Goal: Task Accomplishment & Management: Use online tool/utility

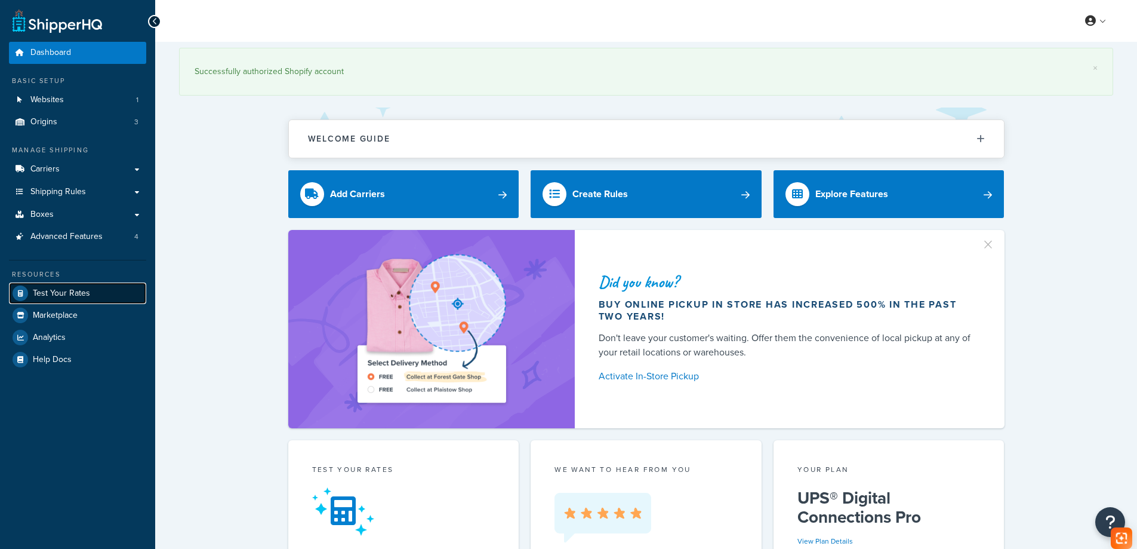
drag, startPoint x: 0, startPoint y: 0, endPoint x: 90, endPoint y: 294, distance: 307.2
click at [90, 294] on link "Test Your Rates" at bounding box center [77, 292] width 137 height 21
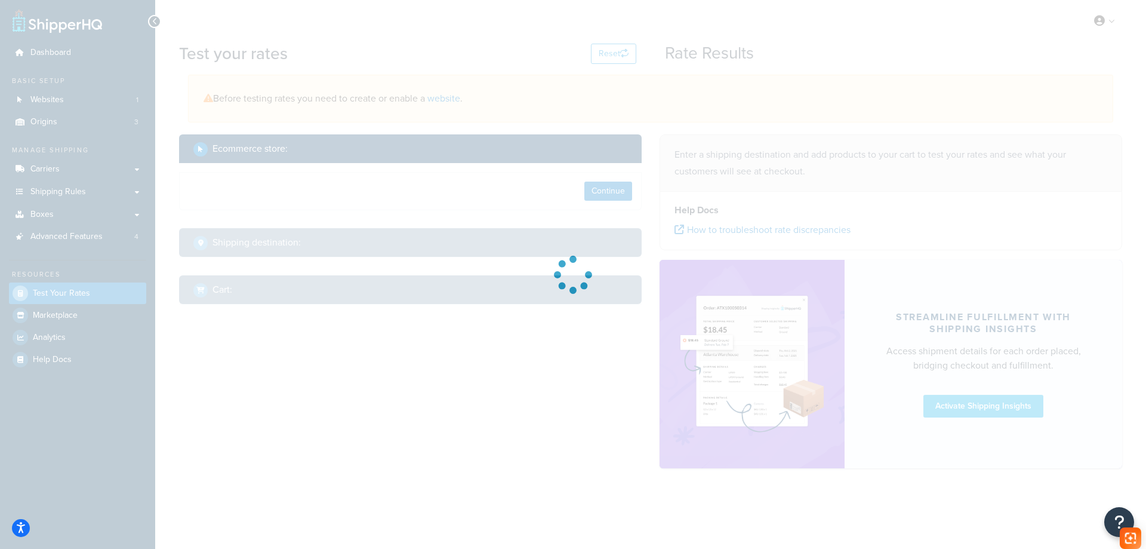
select select "[GEOGRAPHIC_DATA]"
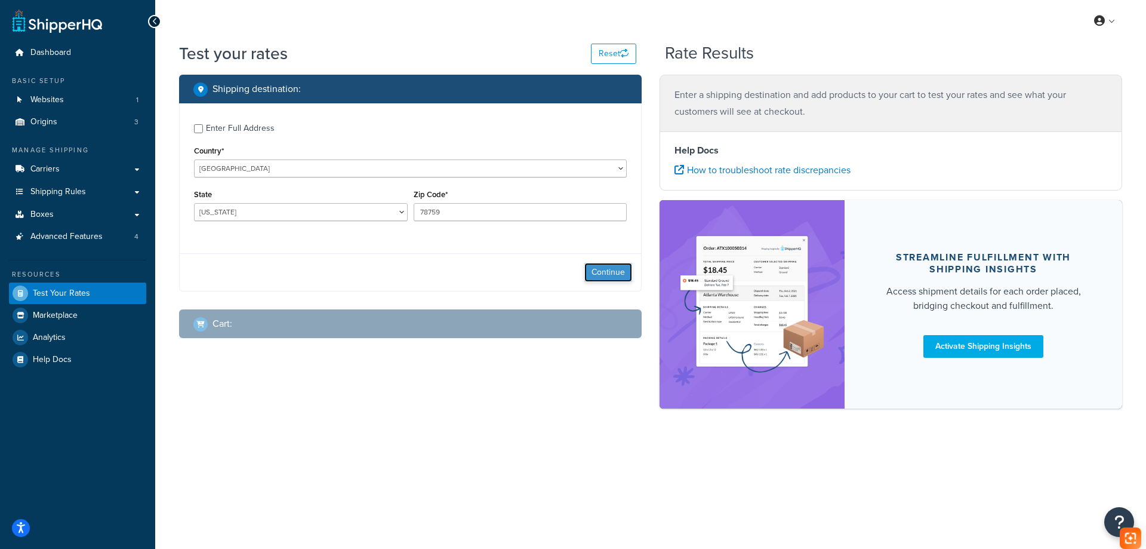
click at [600, 267] on button "Continue" at bounding box center [608, 272] width 48 height 19
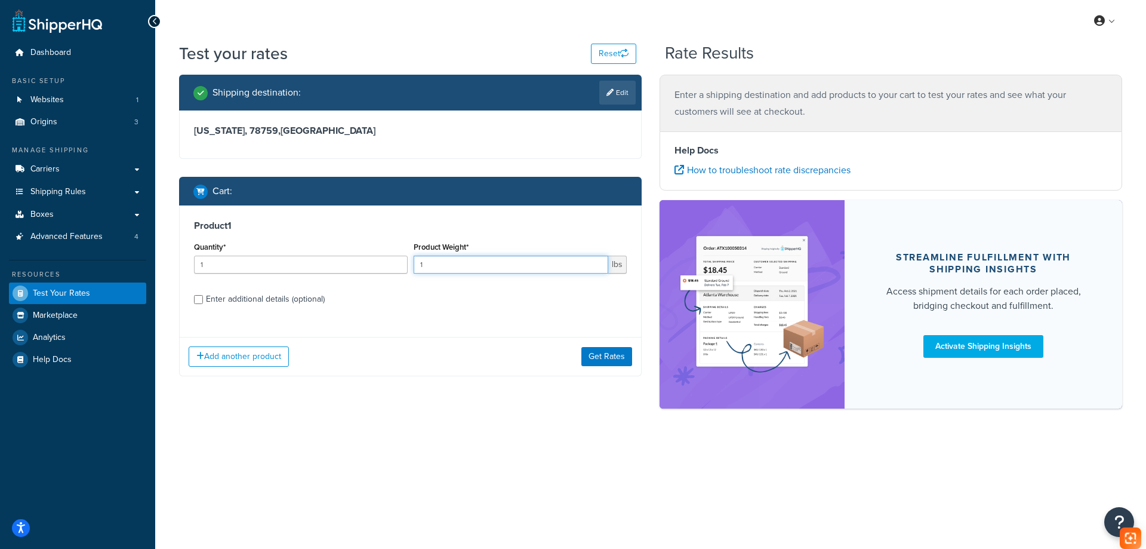
drag, startPoint x: 430, startPoint y: 266, endPoint x: 393, endPoint y: 263, distance: 37.1
click at [393, 263] on div "Quantity* 1 Product Weight* 1 lbs" at bounding box center [410, 261] width 439 height 44
paste input "9.19"
type input "9.19"
click at [273, 298] on div "Enter additional details (optional)" at bounding box center [265, 299] width 119 height 17
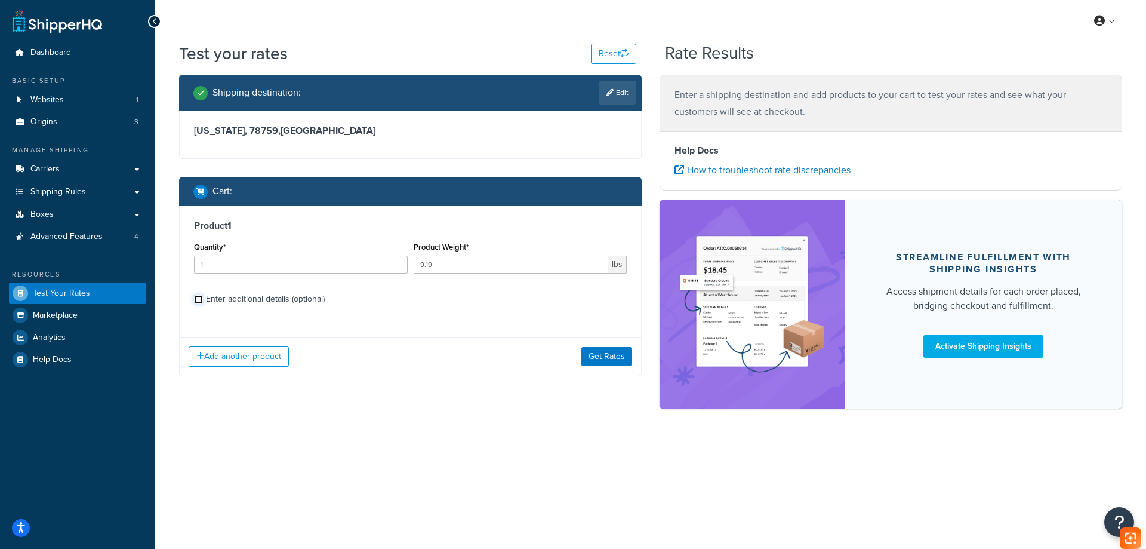
click at [203, 298] on input "Enter additional details (optional)" at bounding box center [198, 299] width 9 height 9
checkbox input "true"
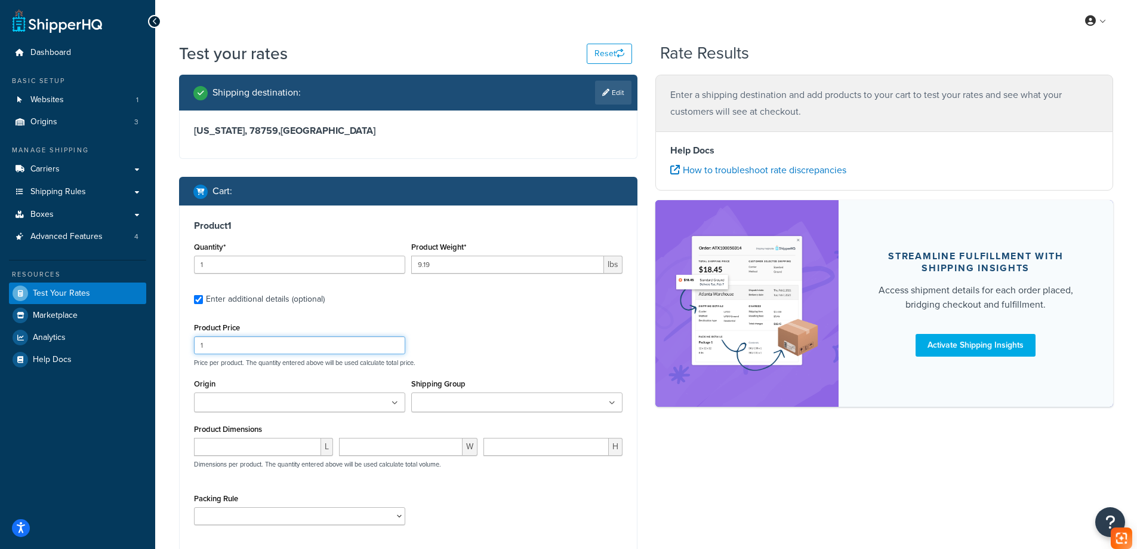
drag, startPoint x: 210, startPoint y: 346, endPoint x: 176, endPoint y: 346, distance: 34.0
click at [176, 346] on div "Shipping destination : Edit [US_STATE], 78759 , [GEOGRAPHIC_DATA] Cart : Produc…" at bounding box center [408, 345] width 476 height 540
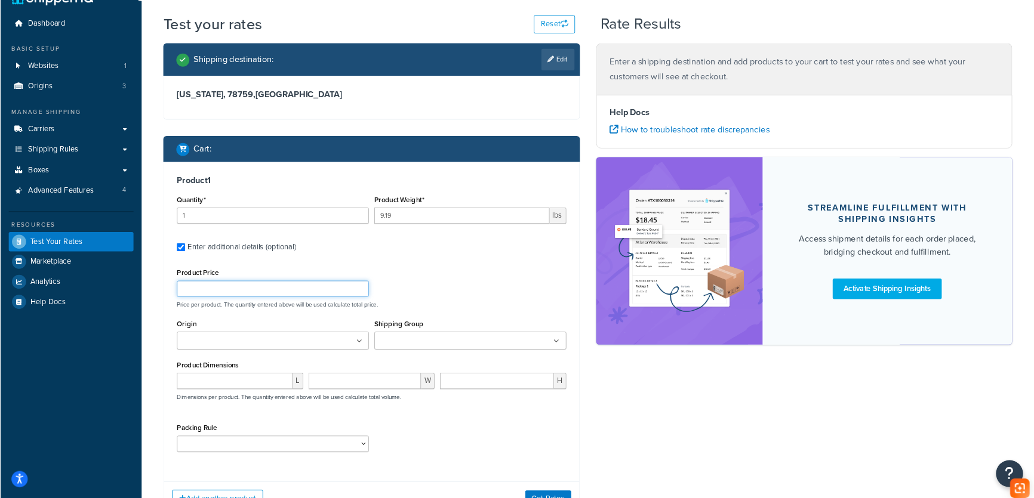
scroll to position [60, 0]
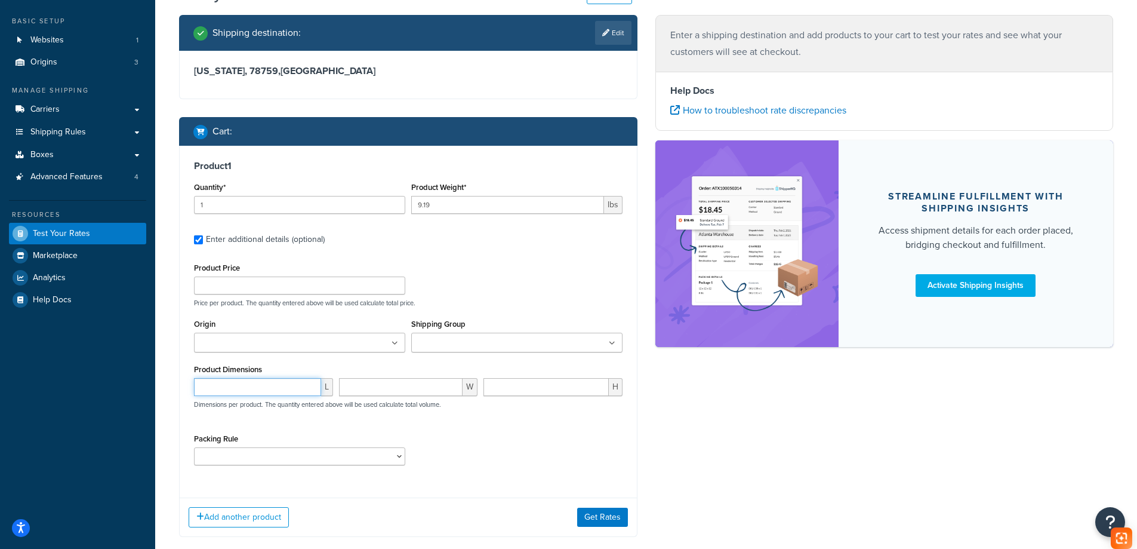
click at [247, 395] on input "number" at bounding box center [257, 387] width 127 height 18
paste input "17.17"
type input "17.17"
click at [398, 383] on input "number" at bounding box center [401, 387] width 124 height 18
paste input "13.19"
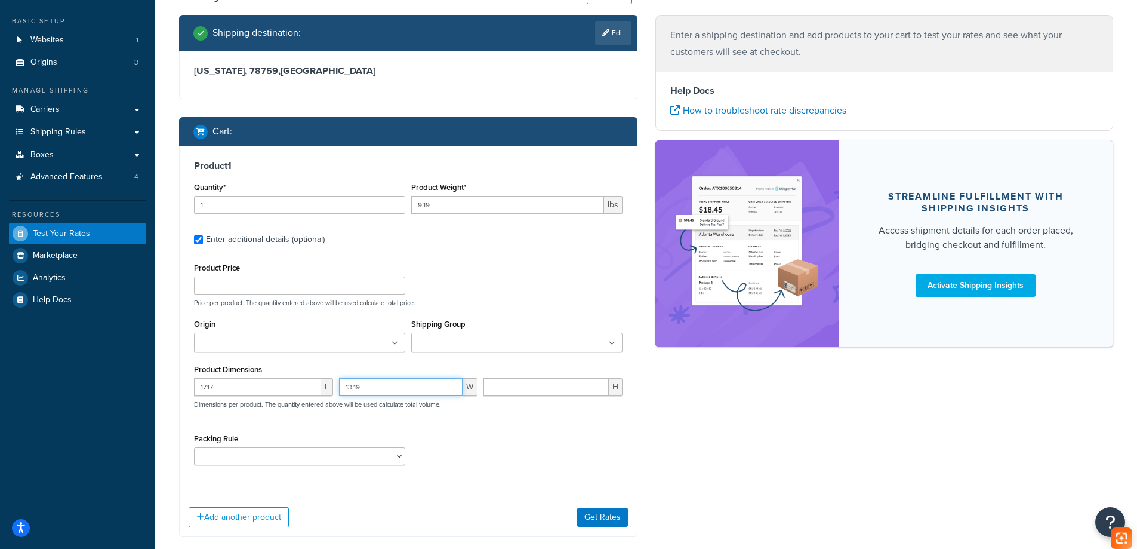
type input "13.19"
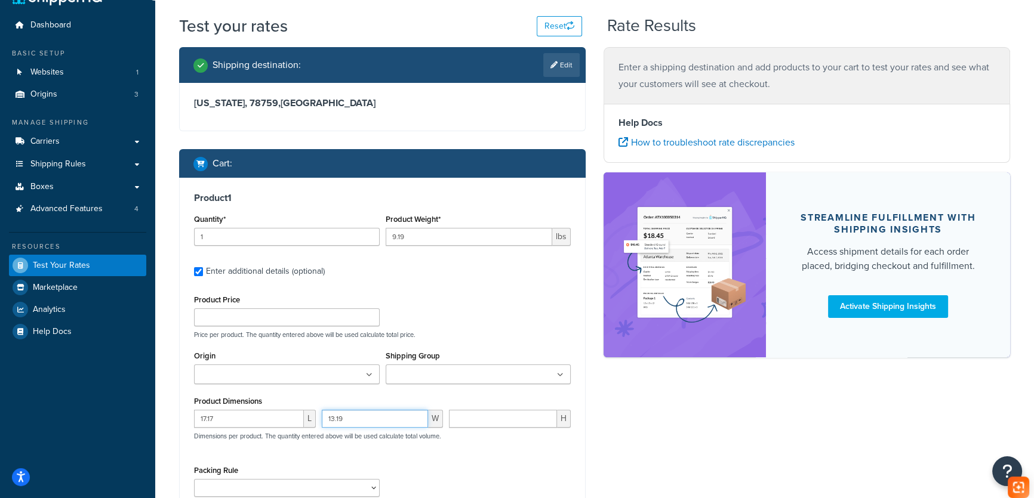
scroll to position [5, 0]
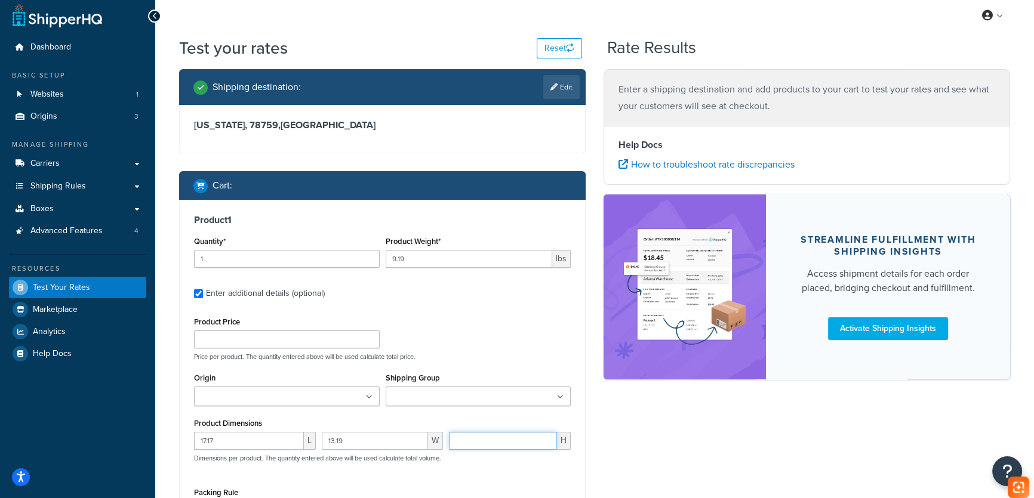
drag, startPoint x: 494, startPoint y: 443, endPoint x: 482, endPoint y: 330, distance: 114.1
click at [494, 443] on input "number" at bounding box center [503, 441] width 108 height 18
paste input "7.17"
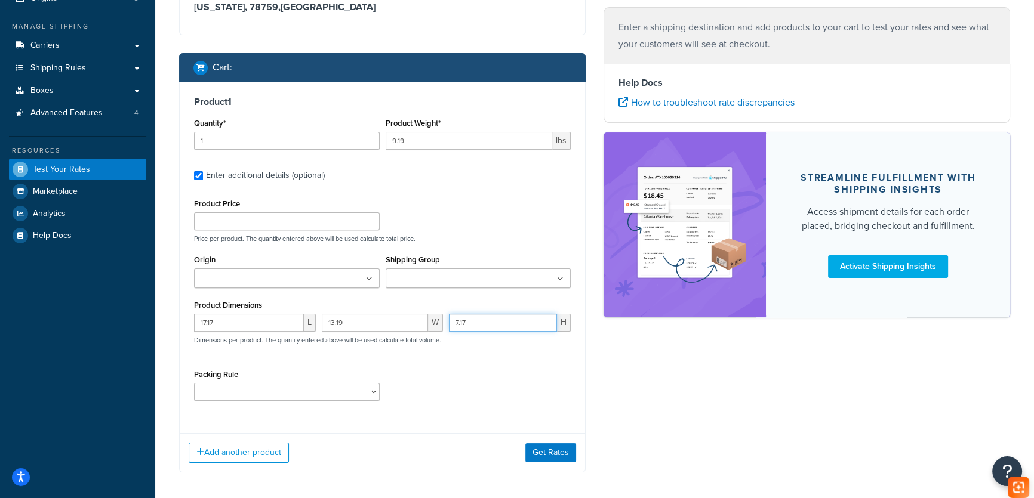
scroll to position [168, 0]
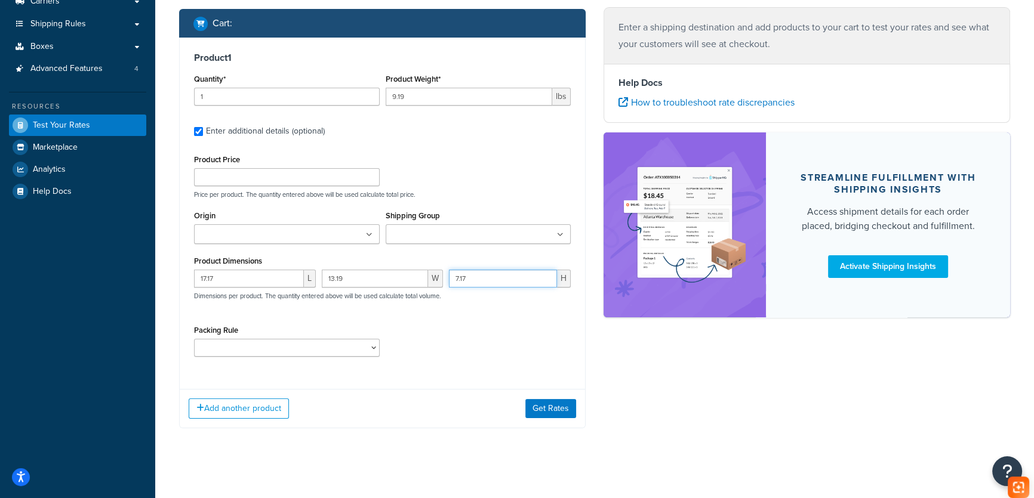
type input "7.17"
drag, startPoint x: 273, startPoint y: 346, endPoint x: 269, endPoint y: 356, distance: 10.4
click at [273, 346] on select "test" at bounding box center [287, 348] width 186 height 18
select select "65687"
click at [194, 339] on select "test" at bounding box center [287, 348] width 186 height 18
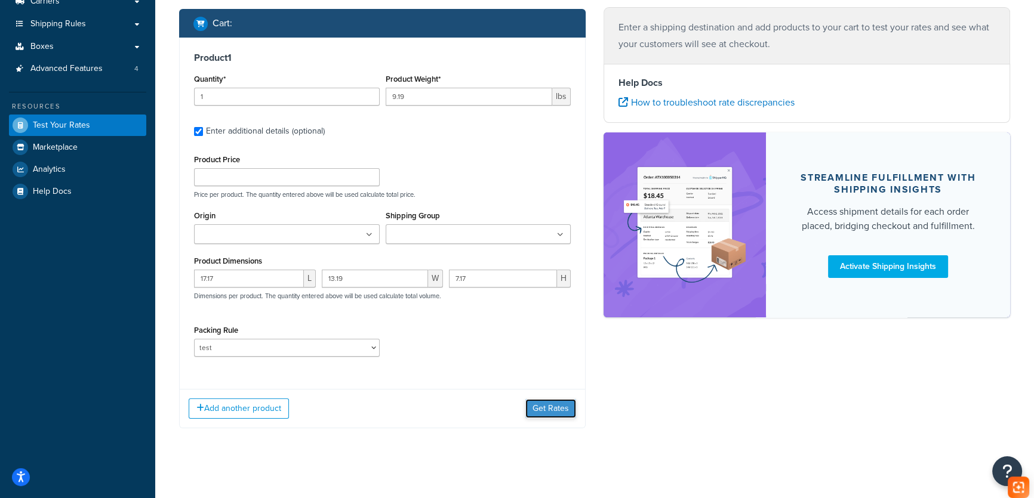
click at [555, 407] on button "Get Rates" at bounding box center [550, 408] width 51 height 19
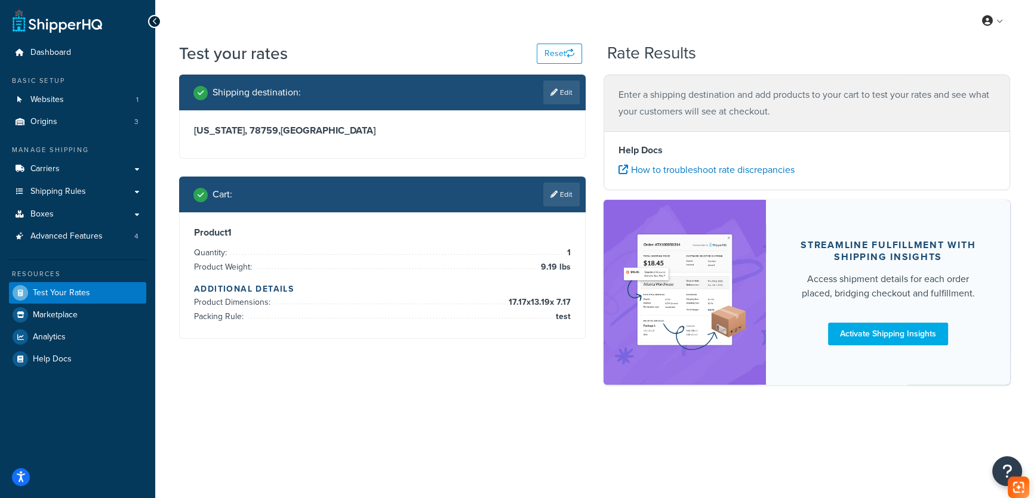
scroll to position [0, 0]
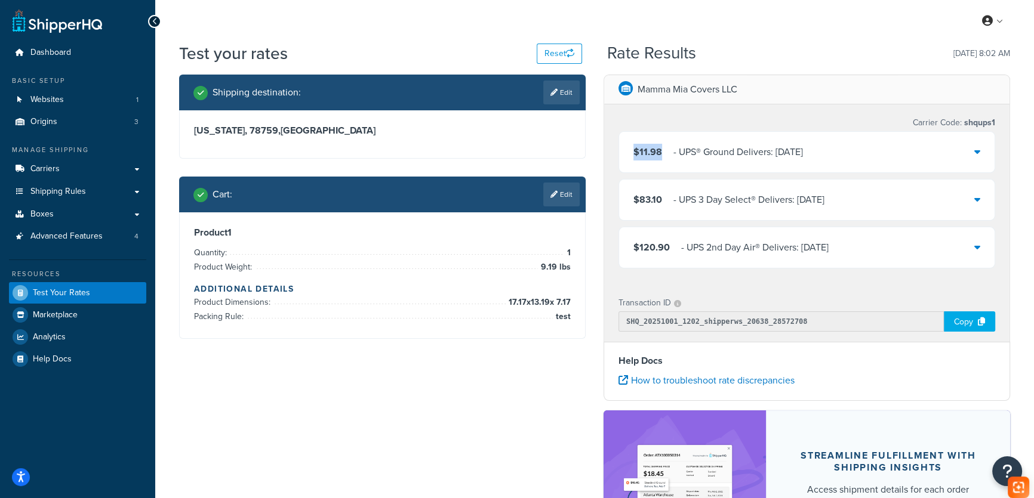
drag, startPoint x: 663, startPoint y: 150, endPoint x: 634, endPoint y: 156, distance: 29.9
click at [634, 156] on div "$11.98 ‌‌‍‍ - UPS® Ground Delivers: [DATE]" at bounding box center [718, 152] width 170 height 17
copy span "$11.98"
